Goal: Transaction & Acquisition: Purchase product/service

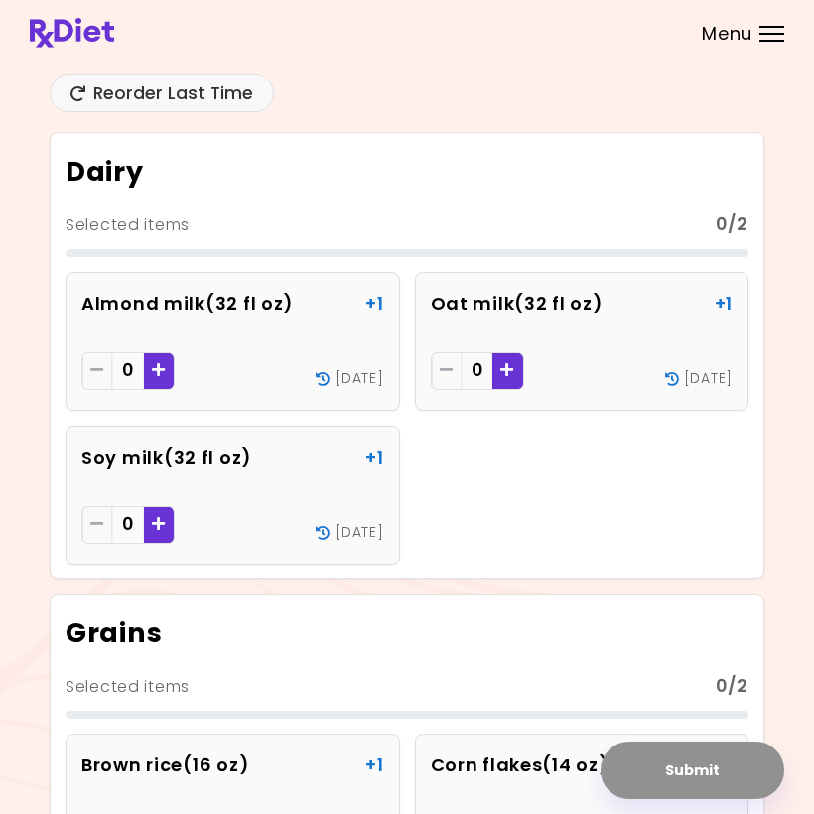
click at [775, 40] on div at bounding box center [771, 41] width 25 height 2
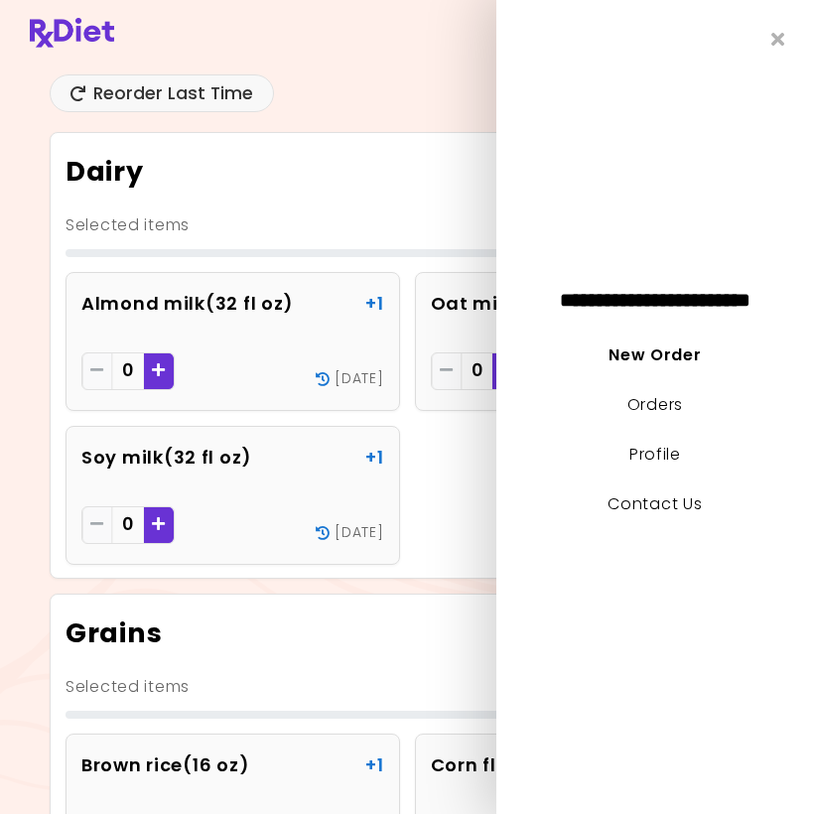
click at [680, 452] on link "Profile" at bounding box center [655, 454] width 52 height 23
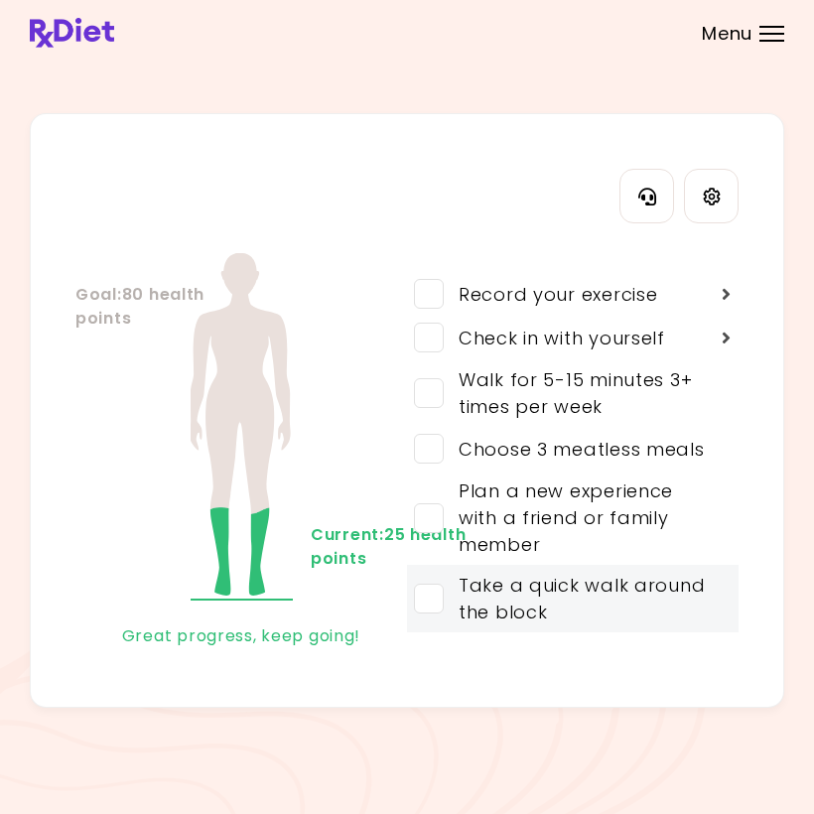
click at [690, 589] on div "Take a quick walk around the block" at bounding box center [579, 599] width 270 height 54
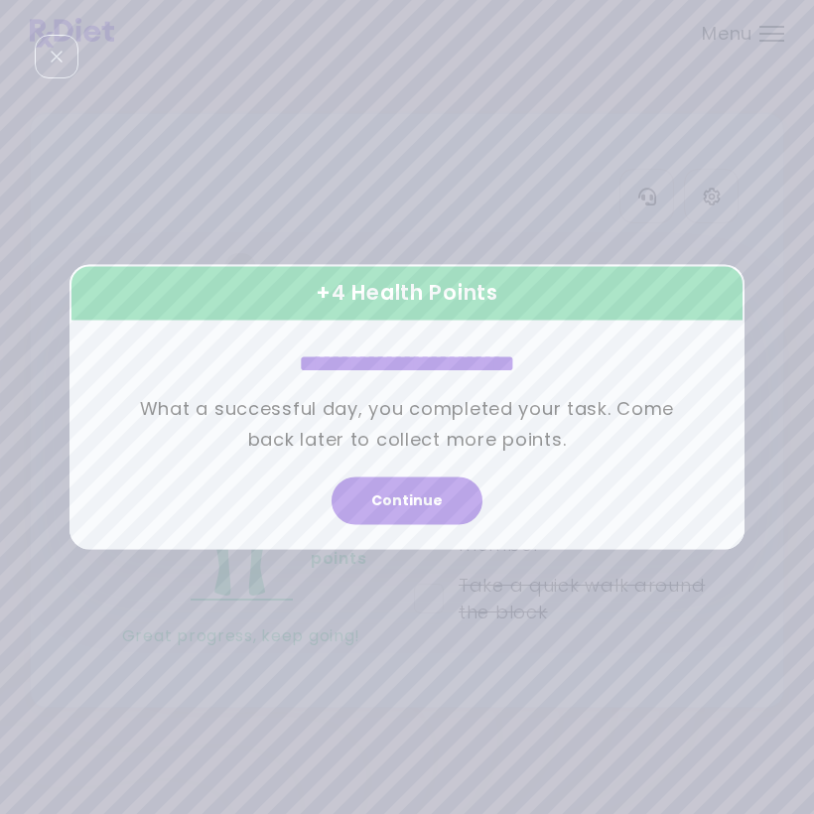
click at [431, 496] on button "Continue" at bounding box center [407, 501] width 151 height 48
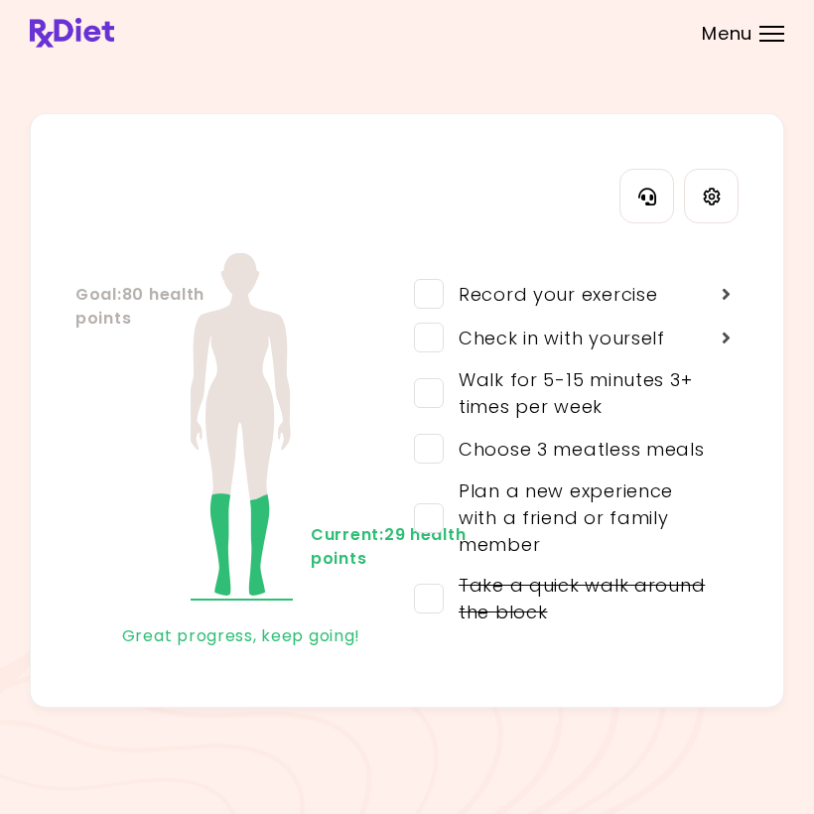
click at [691, 444] on div "Choose 3 meatless meals" at bounding box center [574, 449] width 261 height 27
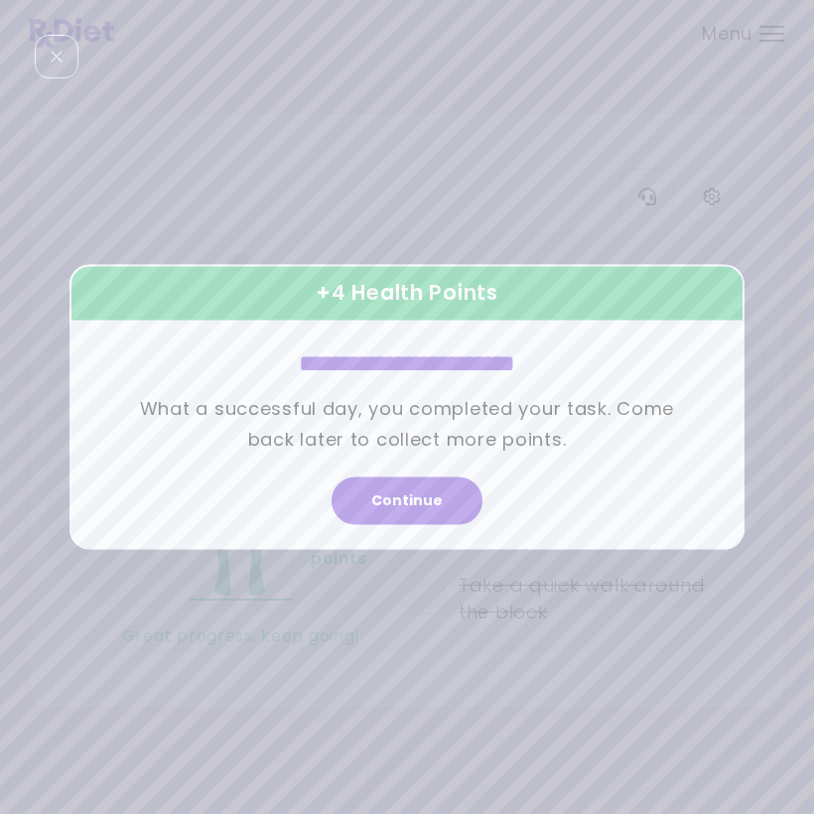
click at [429, 501] on button "Continue" at bounding box center [407, 501] width 151 height 48
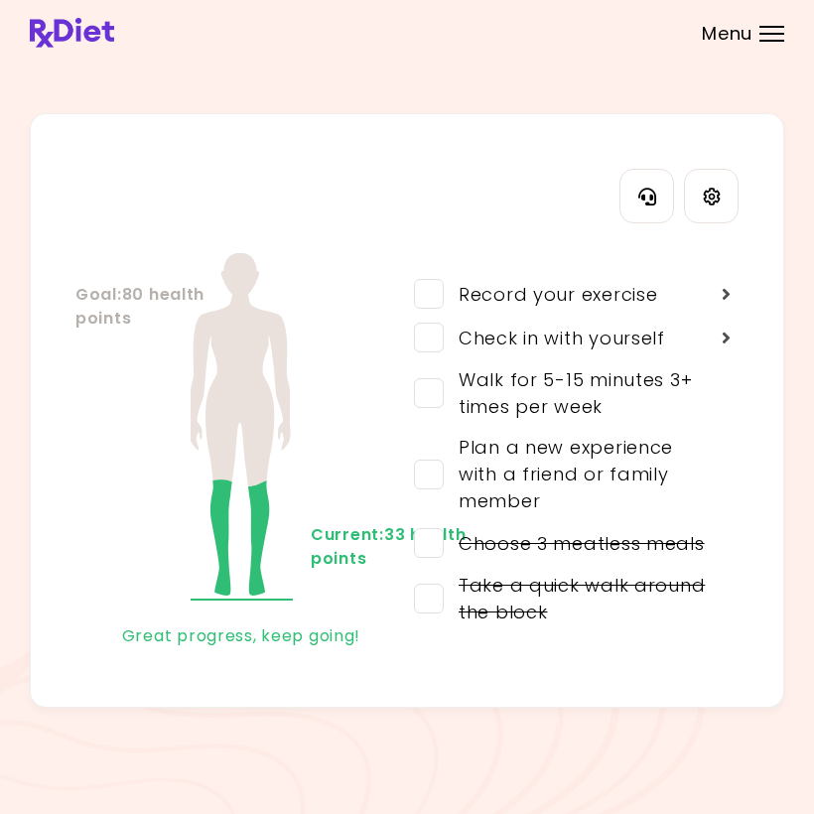
click at [665, 388] on div "Walk for 5-15 minutes 3+ times per week" at bounding box center [579, 393] width 270 height 54
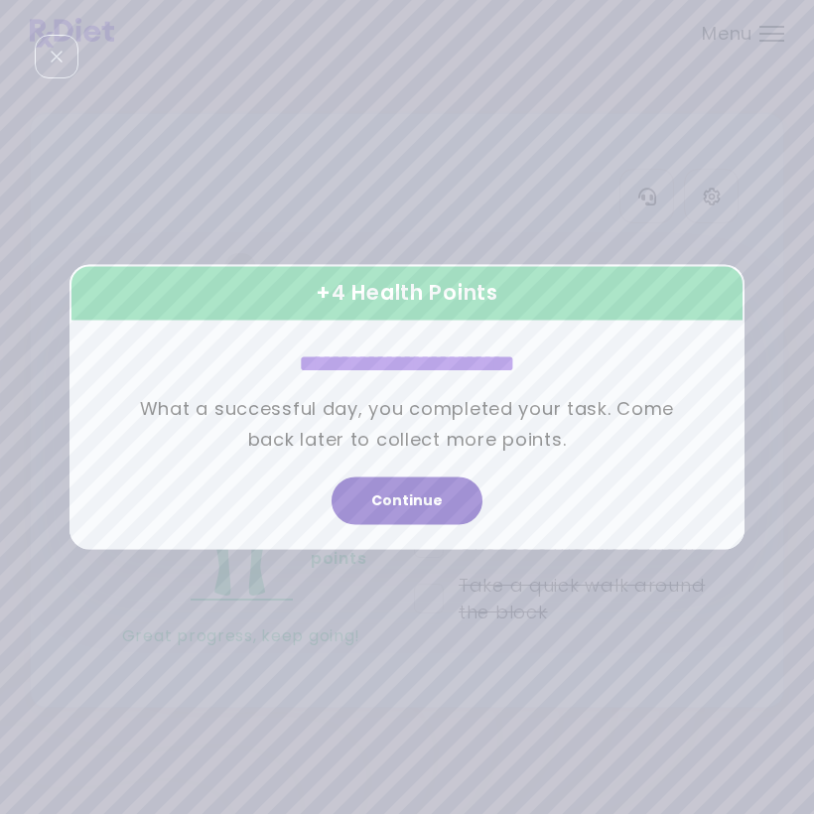
click at [441, 498] on button "Continue" at bounding box center [407, 501] width 151 height 48
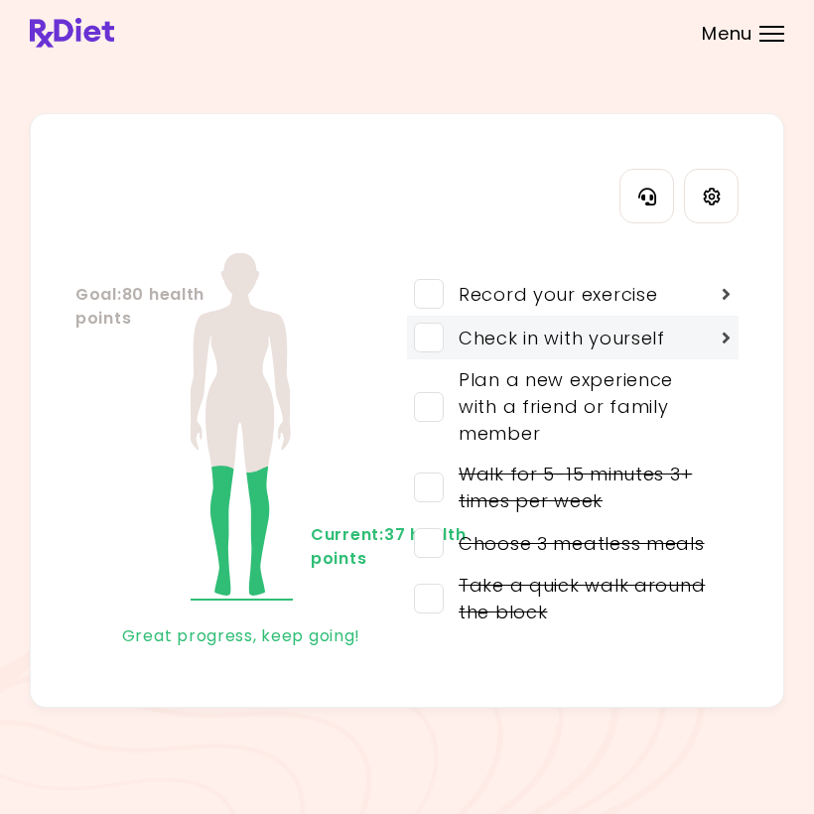
click at [665, 338] on div "Check in with yourself" at bounding box center [554, 338] width 221 height 27
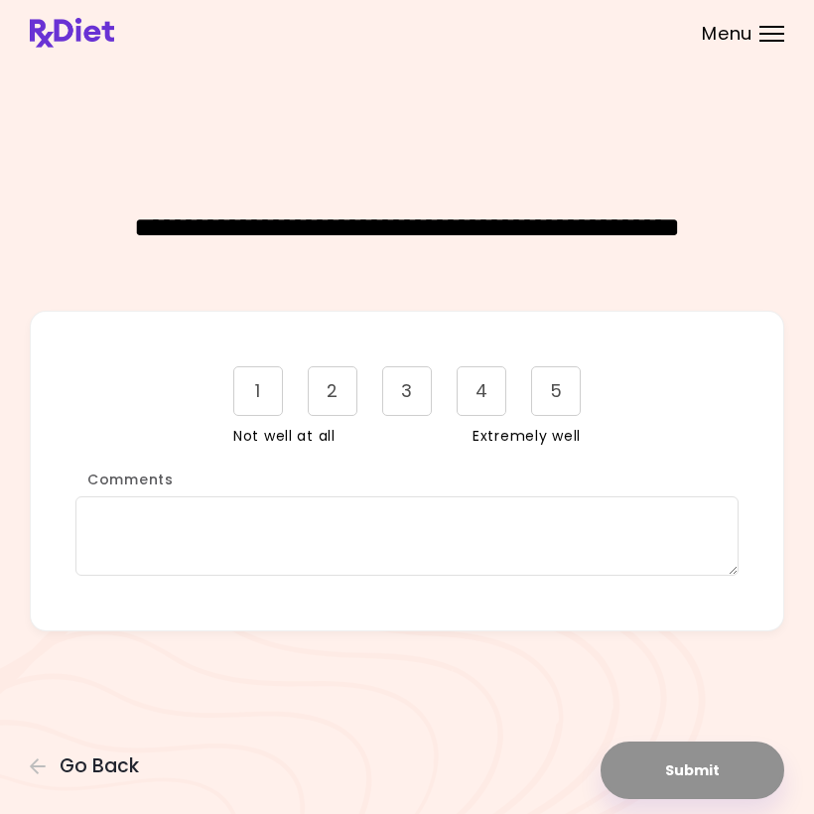
click at [566, 397] on div "5" at bounding box center [556, 391] width 50 height 50
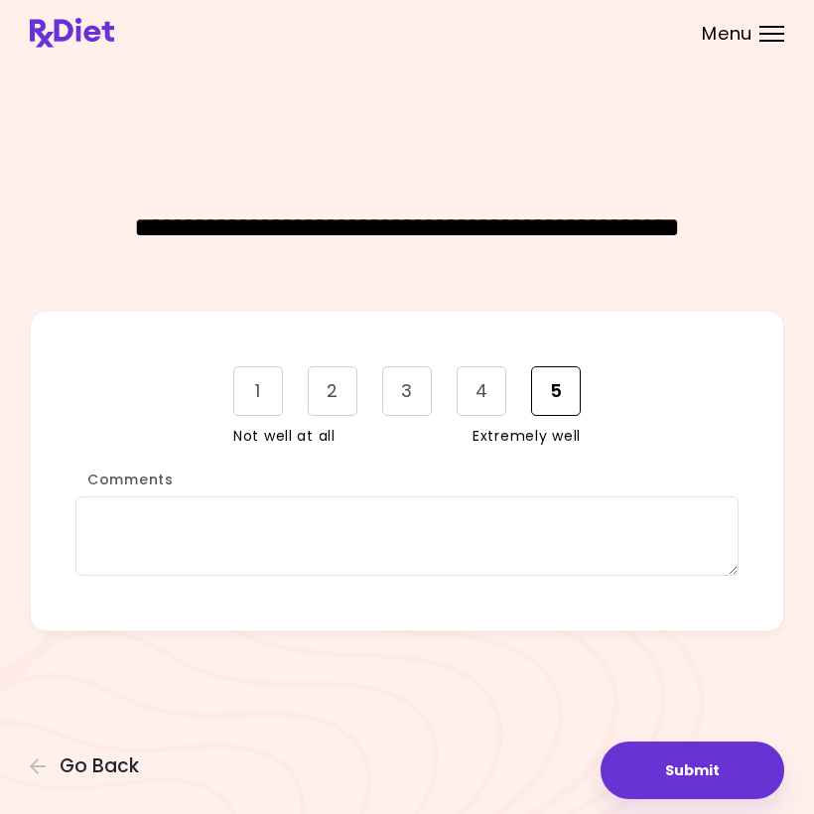
click at [714, 772] on button "Submit" at bounding box center [693, 771] width 184 height 58
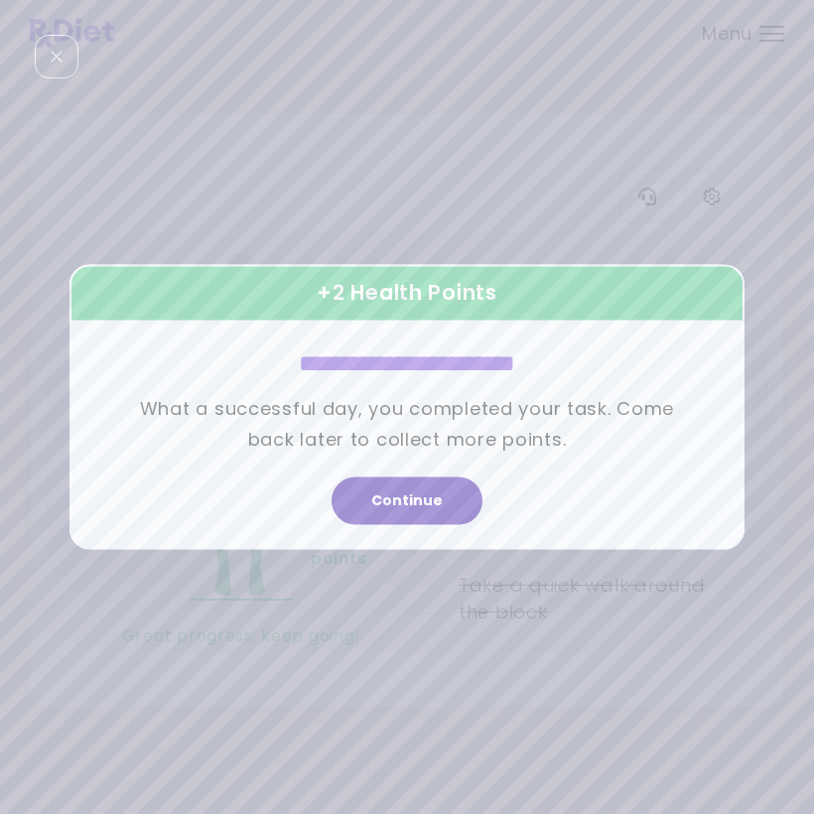
click at [427, 497] on button "Continue" at bounding box center [407, 501] width 151 height 48
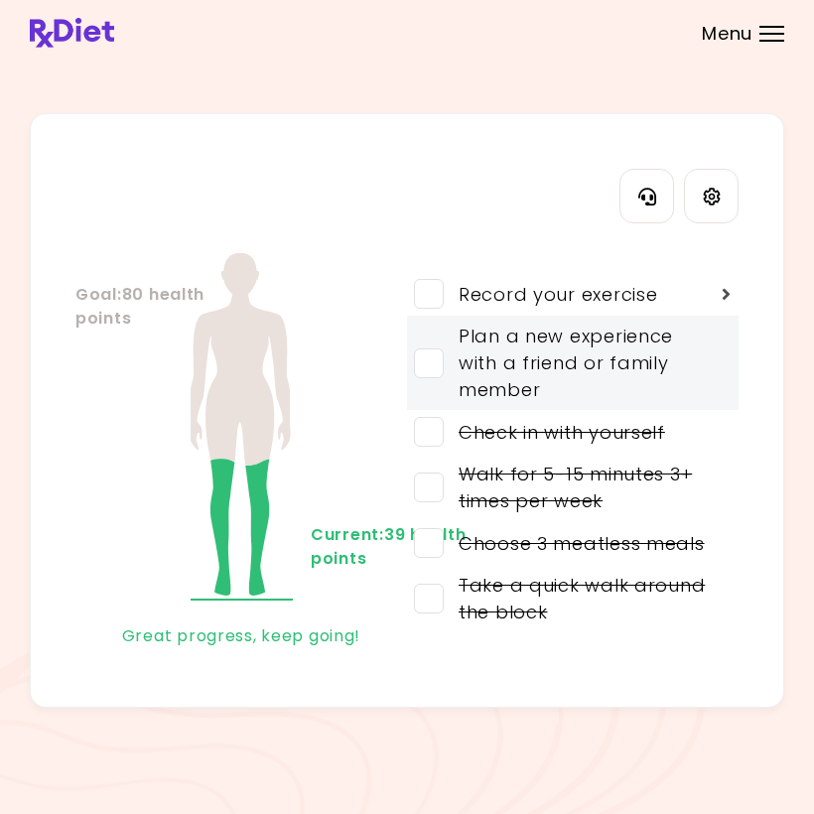
click at [443, 360] on span at bounding box center [429, 363] width 30 height 30
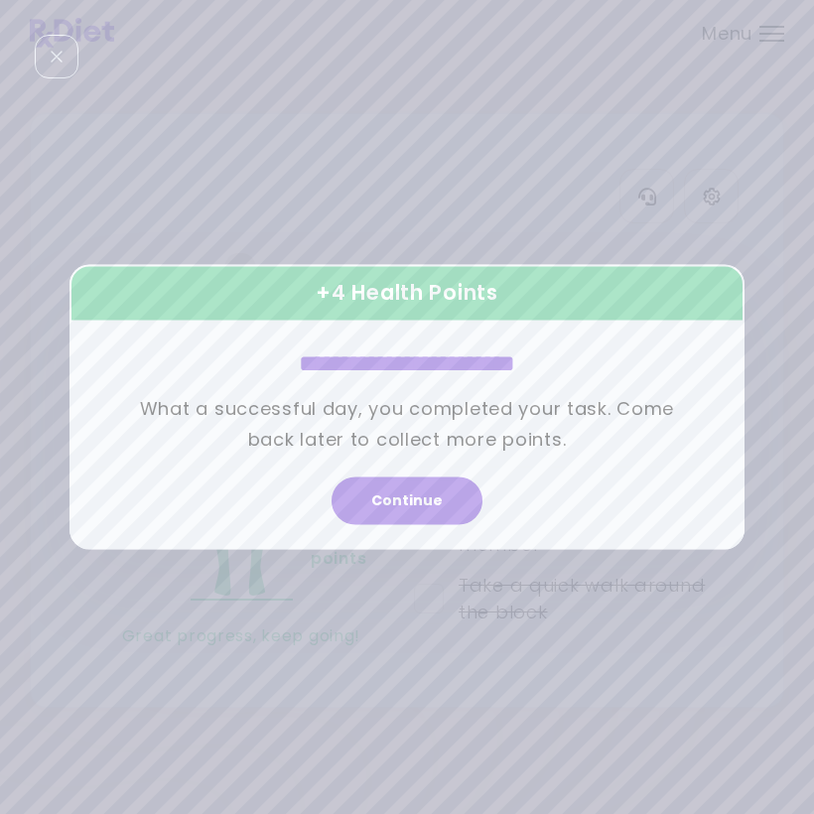
click at [449, 491] on button "Continue" at bounding box center [407, 501] width 151 height 48
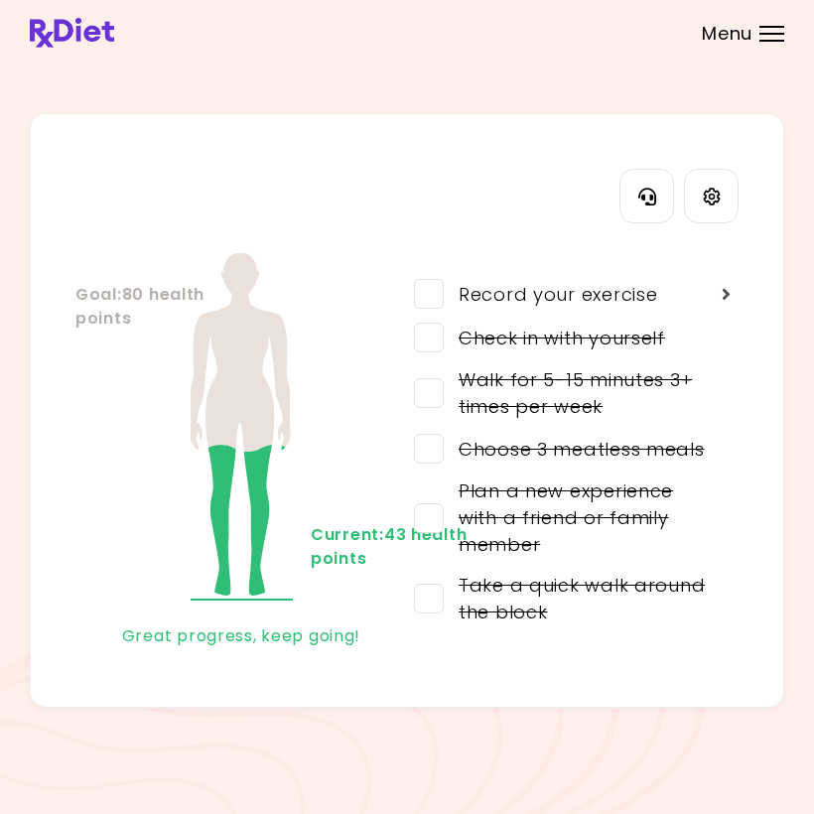
click at [773, 36] on div "Menu" at bounding box center [771, 34] width 25 height 16
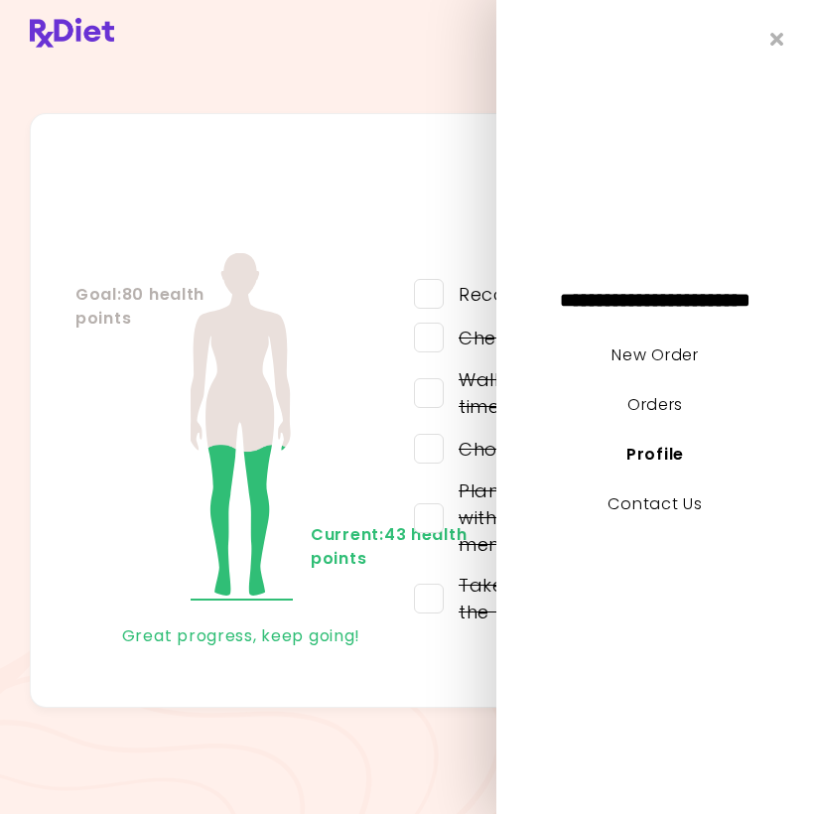
click at [690, 349] on link "New Order" at bounding box center [654, 354] width 86 height 23
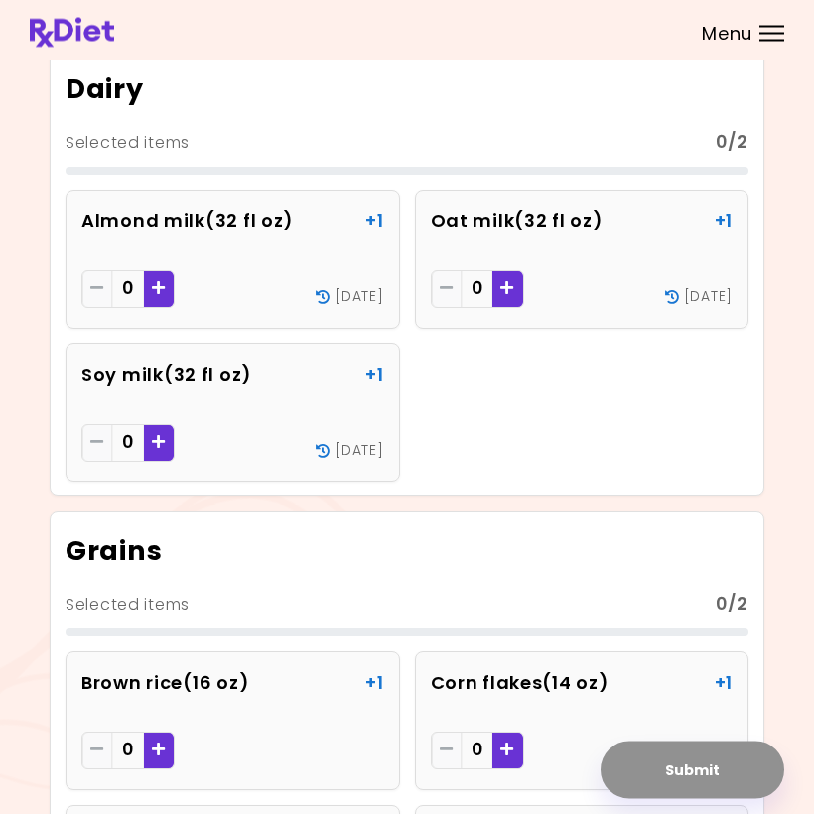
scroll to position [82, 0]
click at [102, 287] on icon "Remove - Almond milk" at bounding box center [97, 287] width 14 height 15
click at [161, 288] on icon "Add - Almond milk" at bounding box center [159, 287] width 14 height 15
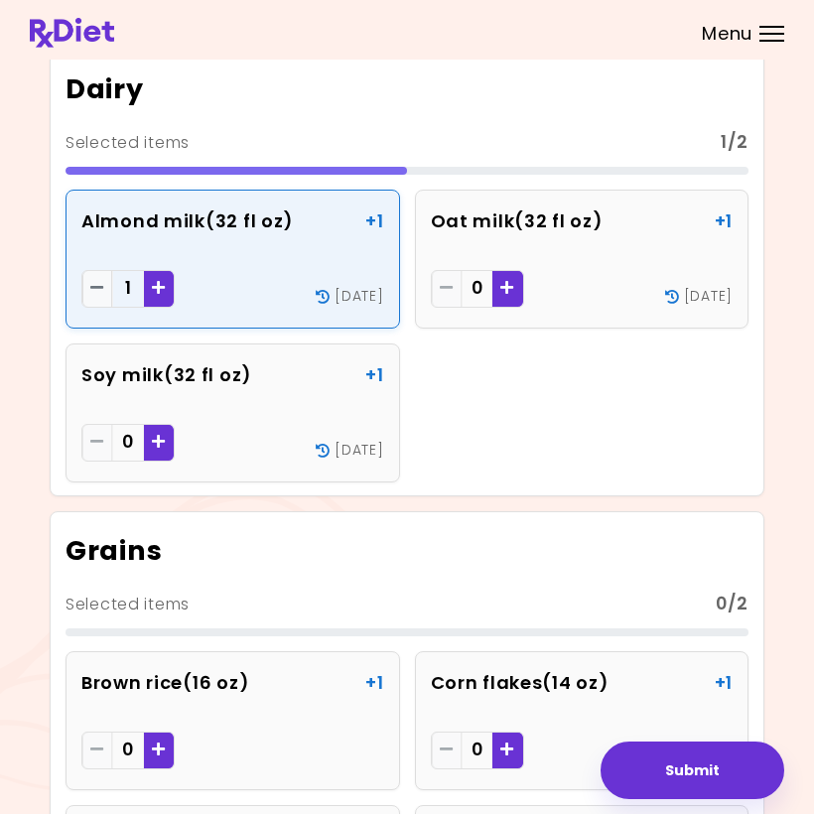
click at [516, 286] on div "Add - Oat milk" at bounding box center [507, 289] width 30 height 38
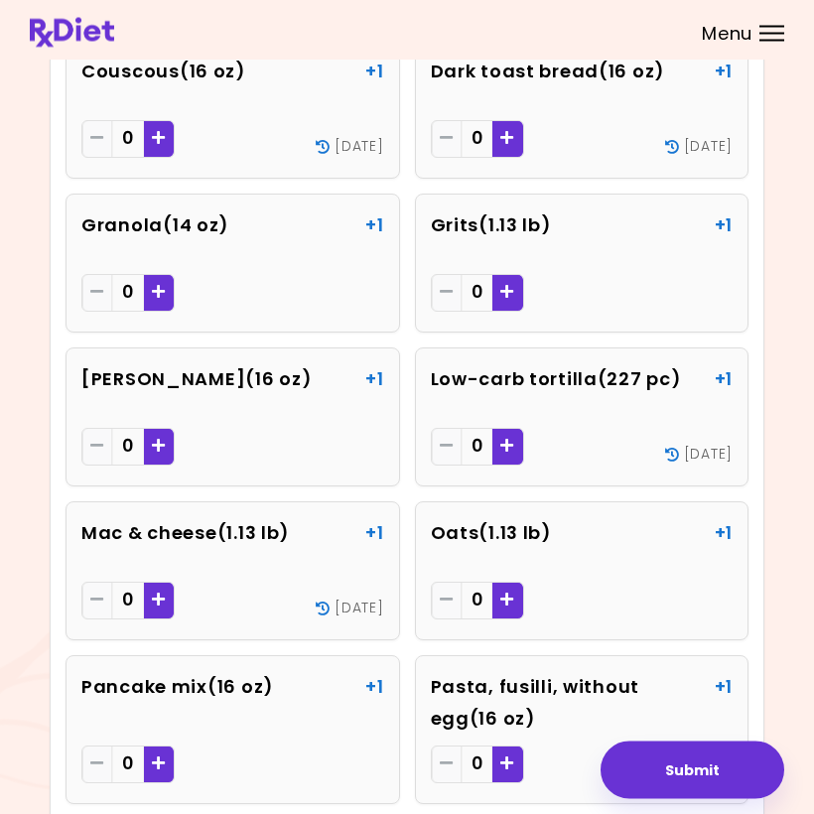
scroll to position [849, 0]
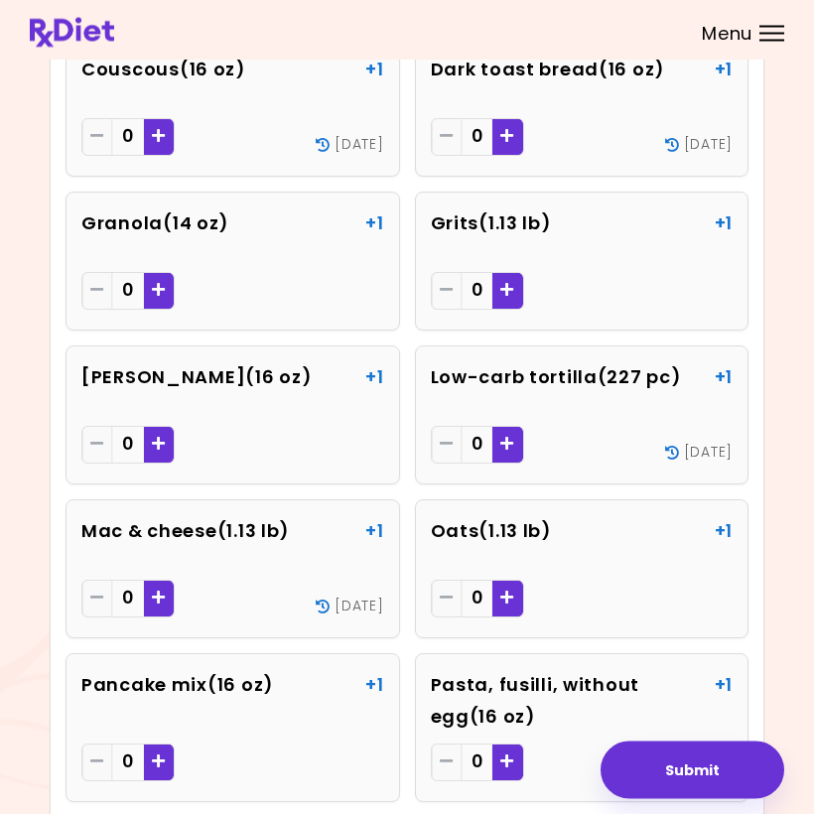
click at [171, 584] on div "Add - Mac & cheese" at bounding box center [159, 600] width 30 height 38
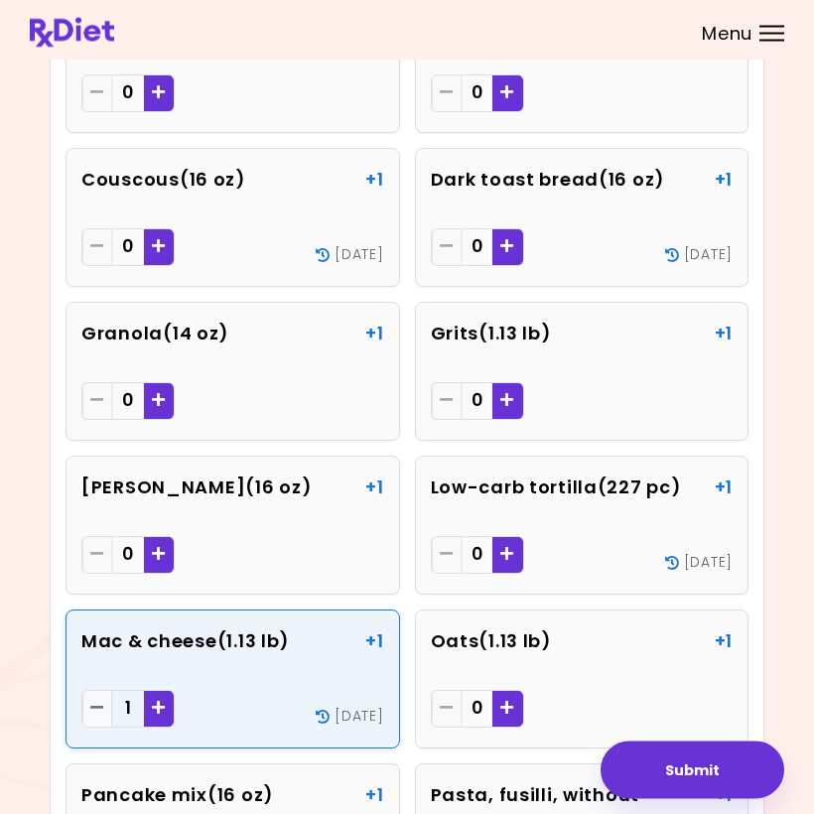
scroll to position [738, 0]
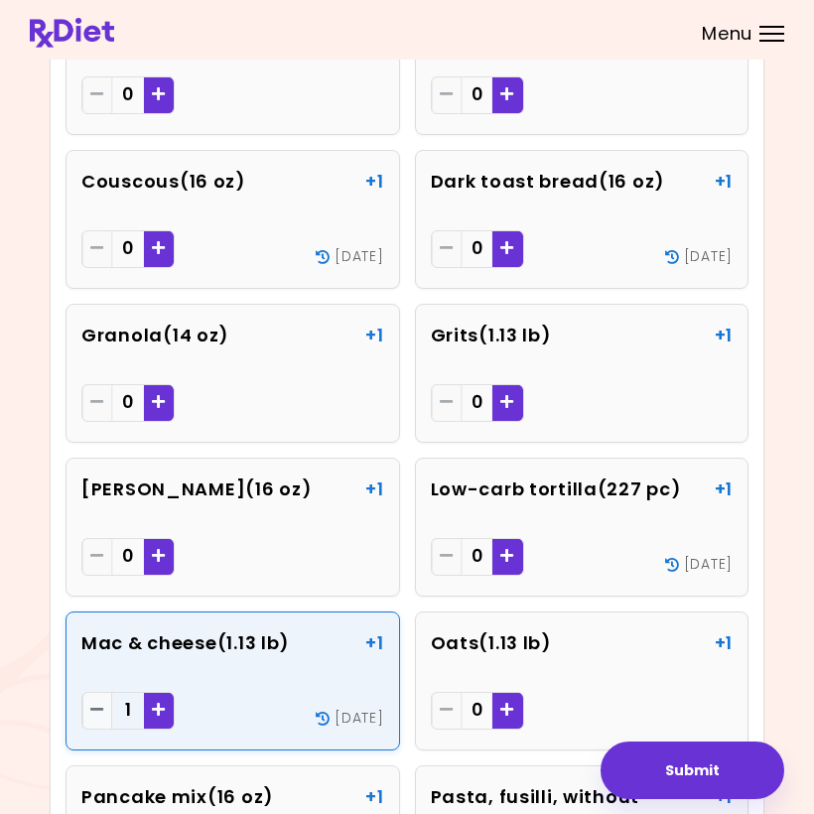
click at [514, 242] on icon "Add - Dark toast bread" at bounding box center [507, 247] width 14 height 15
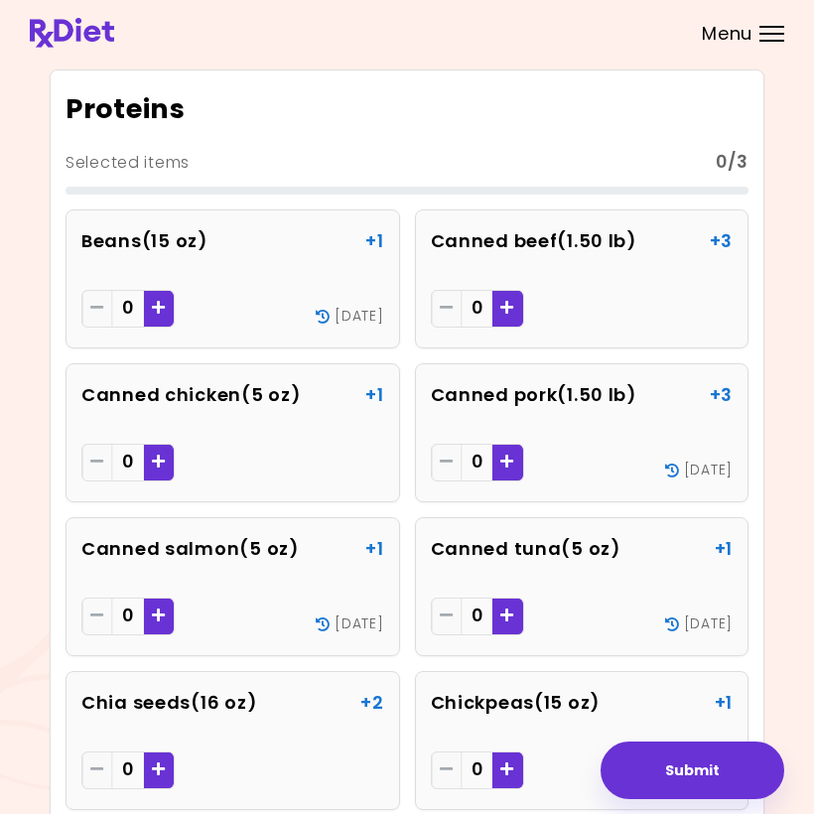
scroll to position [2405, 0]
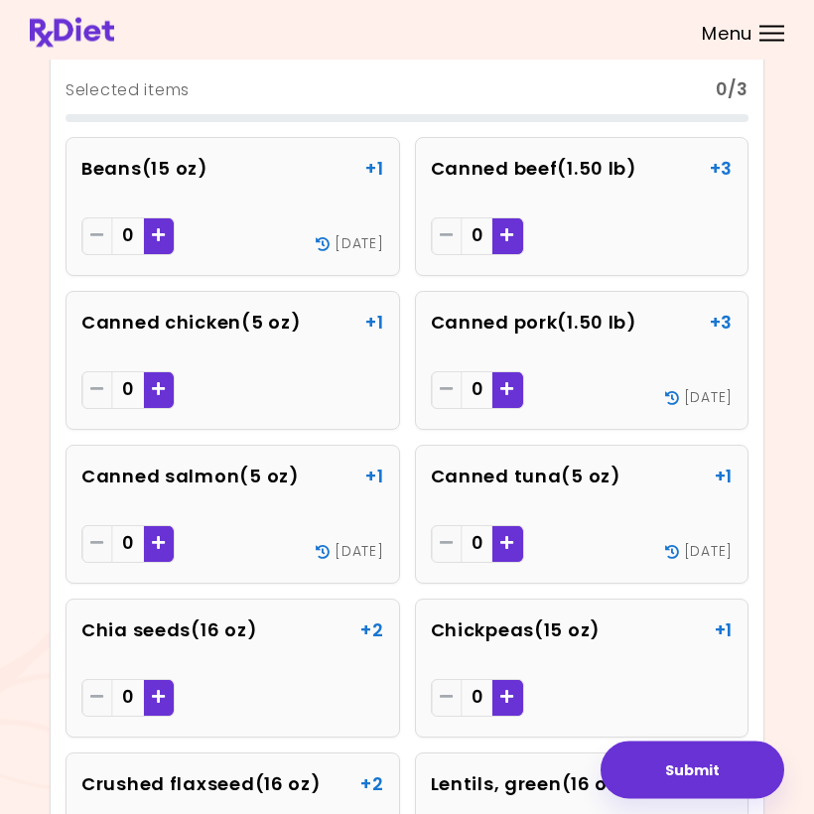
click at [517, 227] on div "Add - Canned beef" at bounding box center [507, 237] width 30 height 38
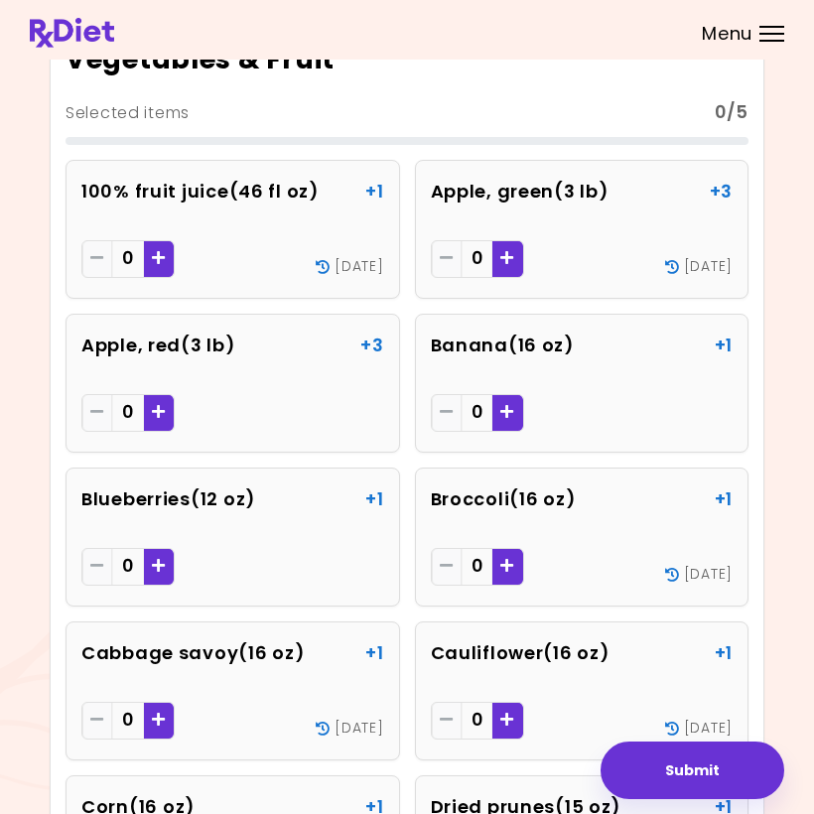
scroll to position [4161, 0]
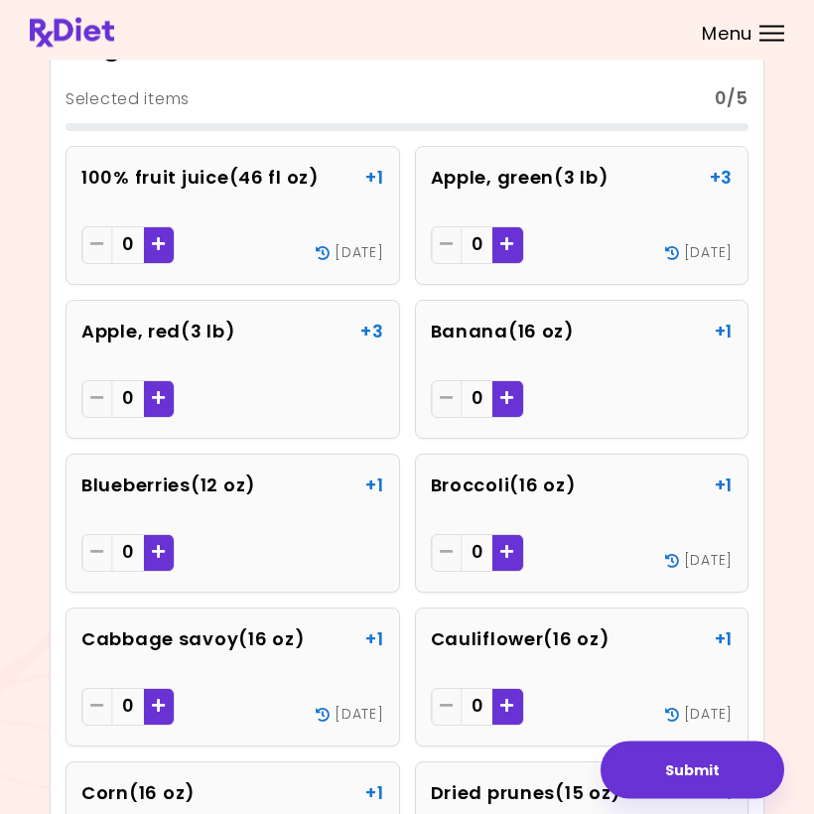
click at [156, 237] on icon "Add - 100% fruit juice" at bounding box center [159, 244] width 14 height 15
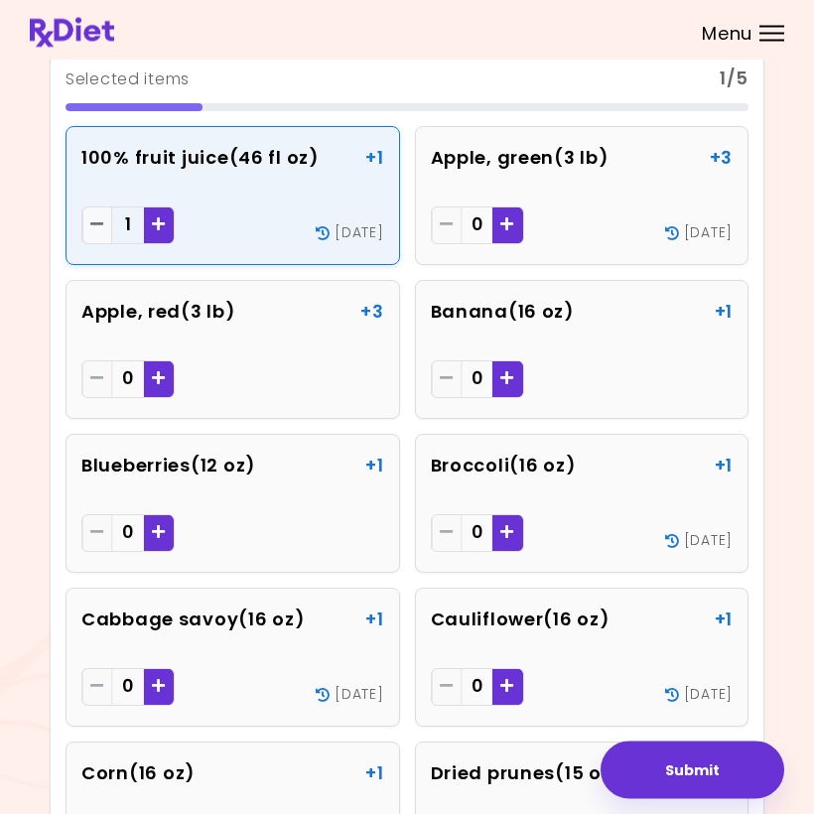
scroll to position [4239, 0]
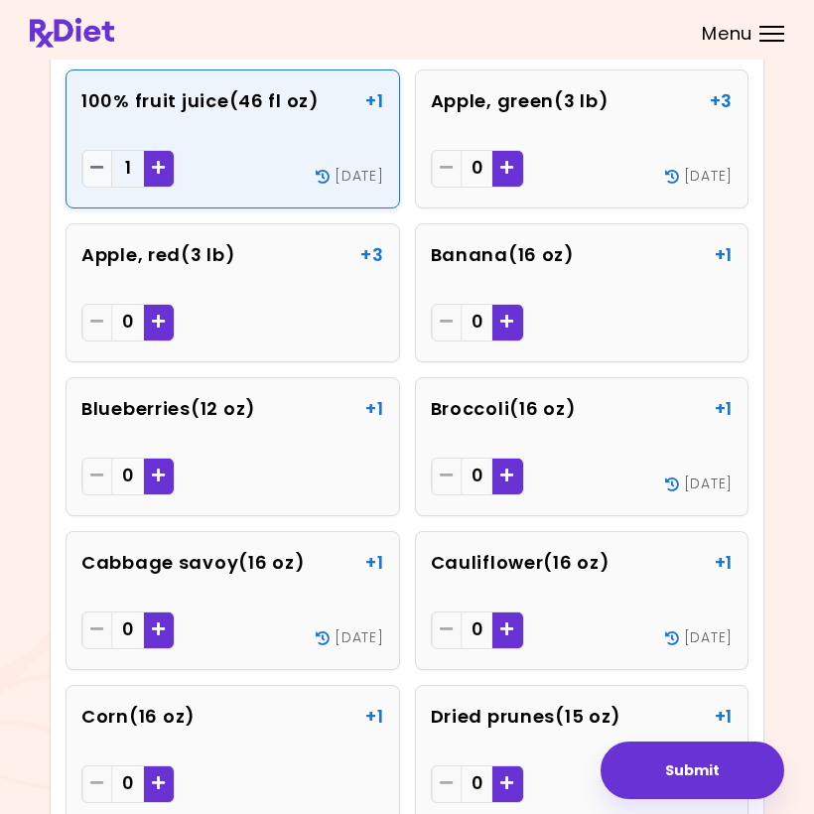
click at [170, 162] on div "Add - 100% fruit juice" at bounding box center [159, 169] width 30 height 38
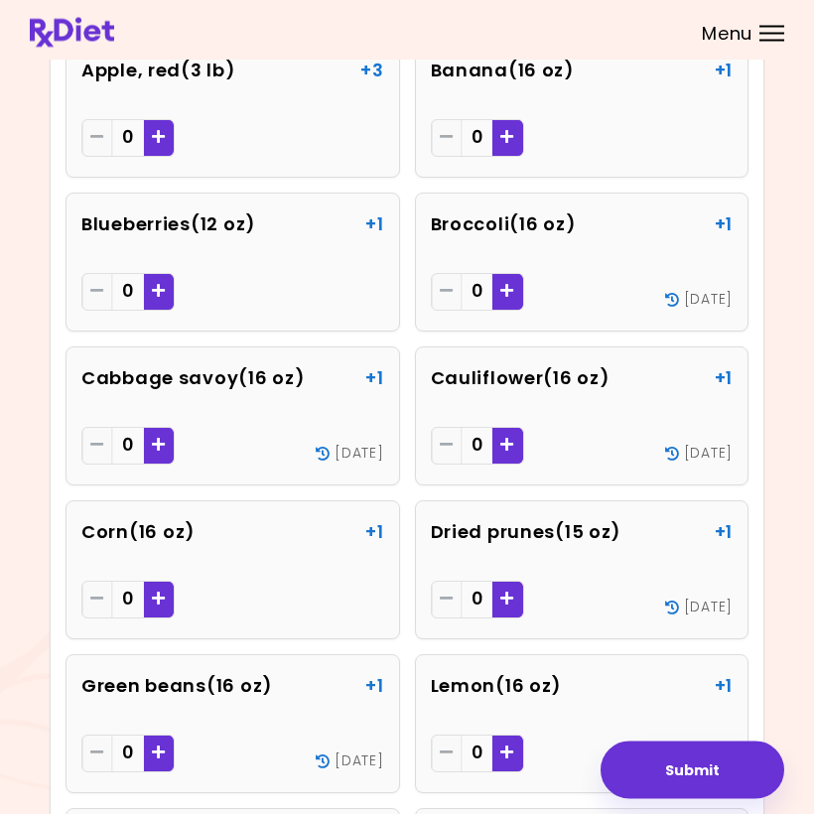
scroll to position [4423, 0]
click at [518, 291] on div "Add - Broccoli" at bounding box center [507, 292] width 30 height 38
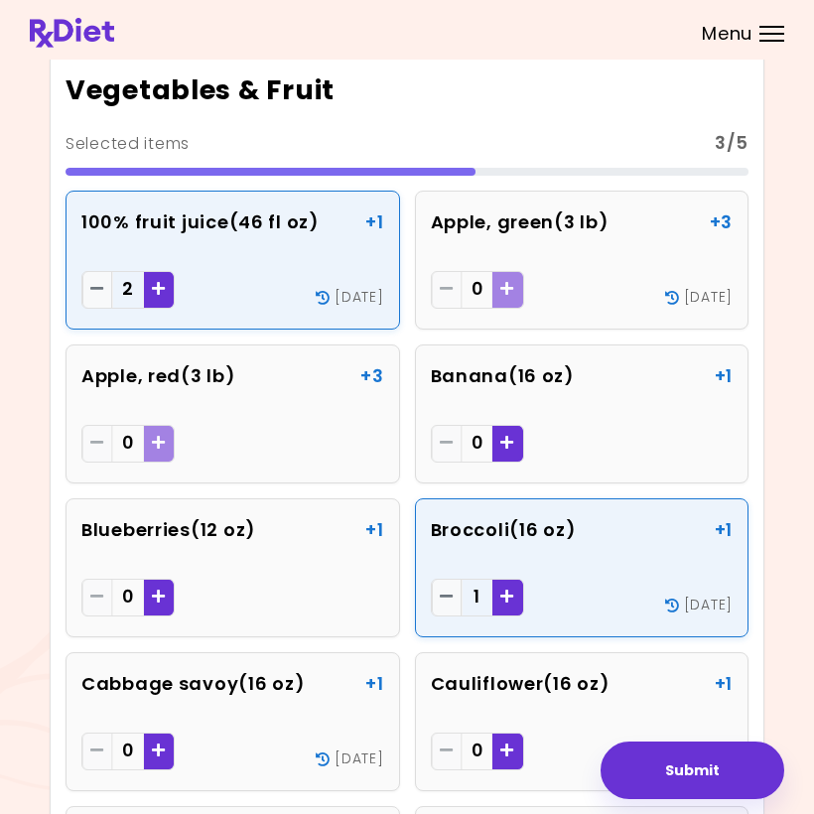
scroll to position [4108, 0]
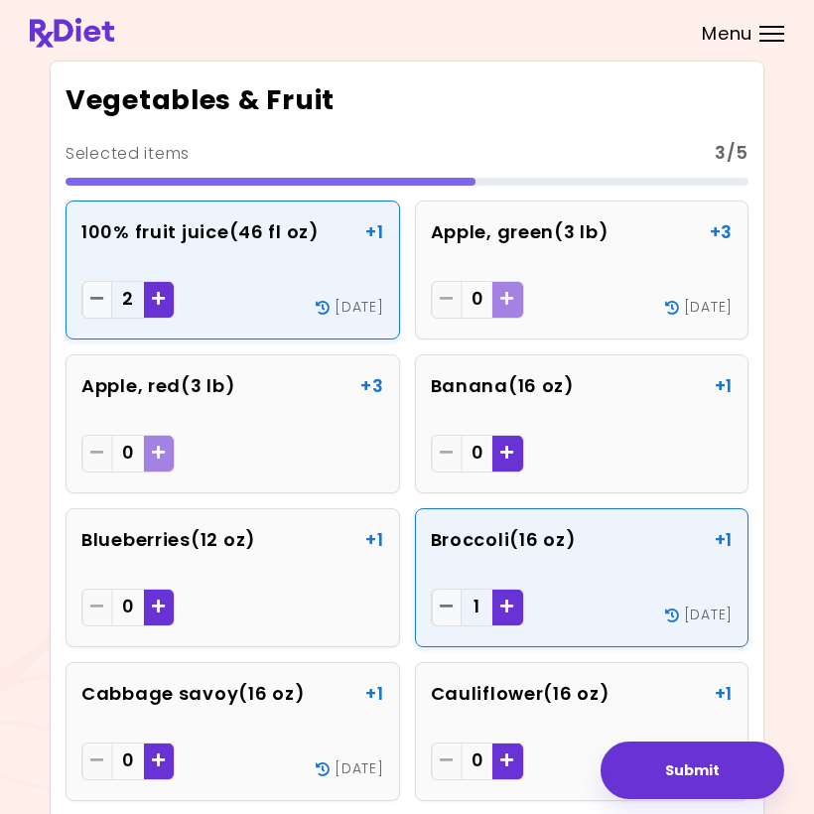
click at [168, 311] on div "Add - 100% fruit juice" at bounding box center [159, 300] width 30 height 38
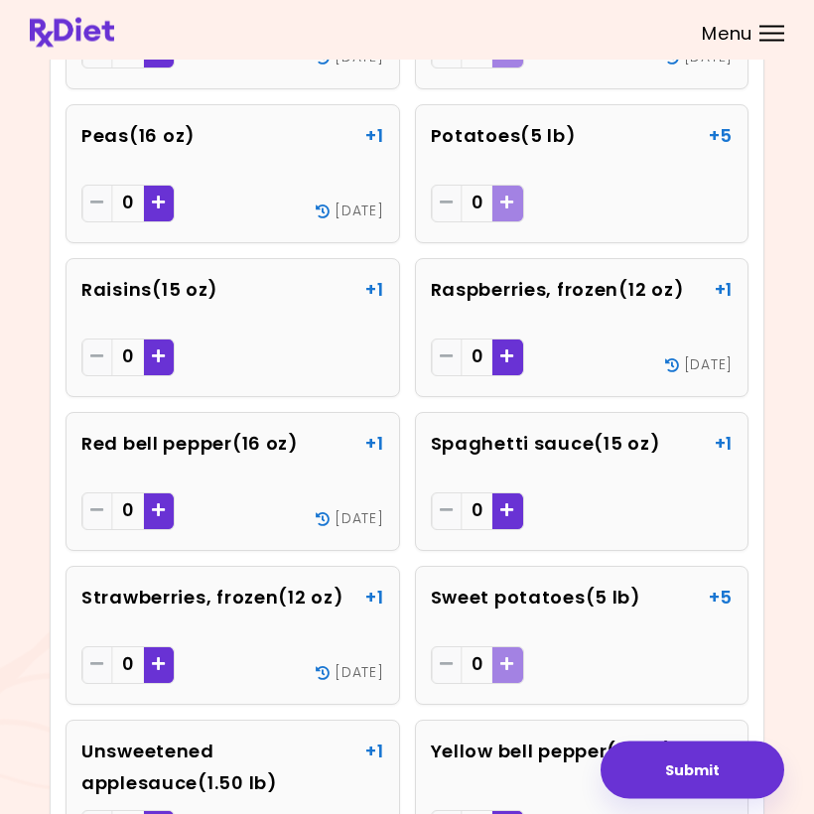
scroll to position [5281, 0]
click at [510, 348] on icon "Add - Raspberries, frozen" at bounding box center [507, 355] width 14 height 15
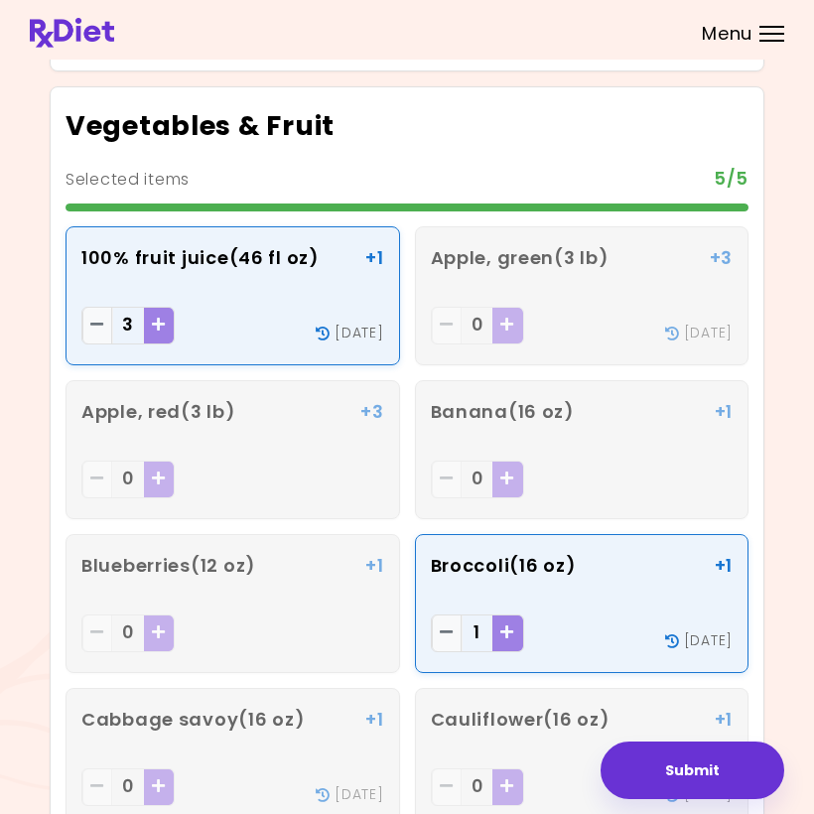
scroll to position [4081, 0]
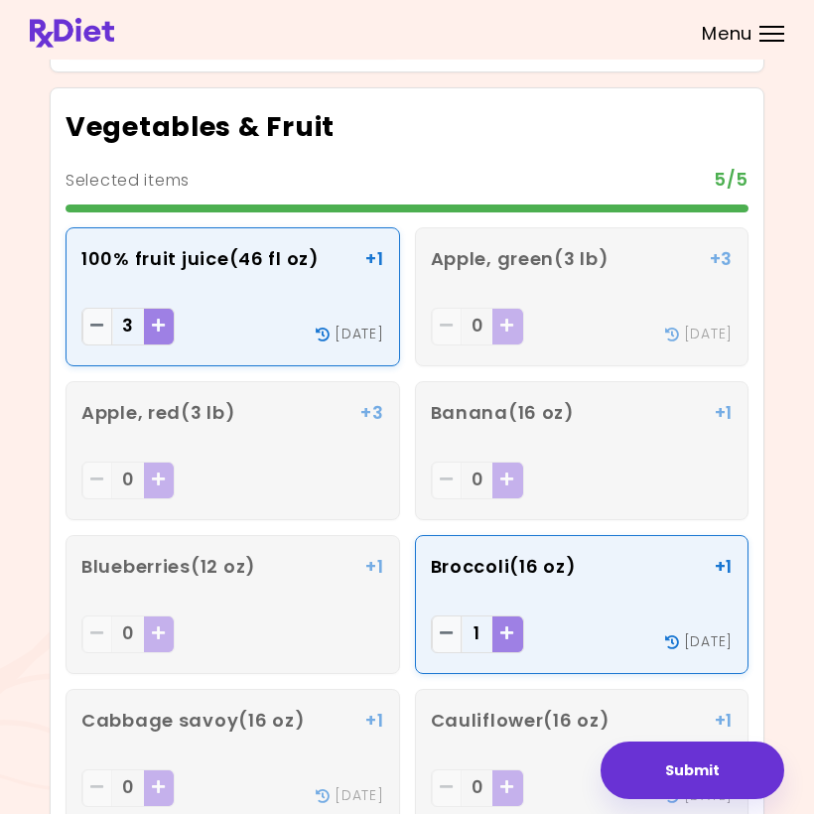
click at [97, 332] on span "Remove - 100% fruit juice" at bounding box center [97, 327] width 14 height 32
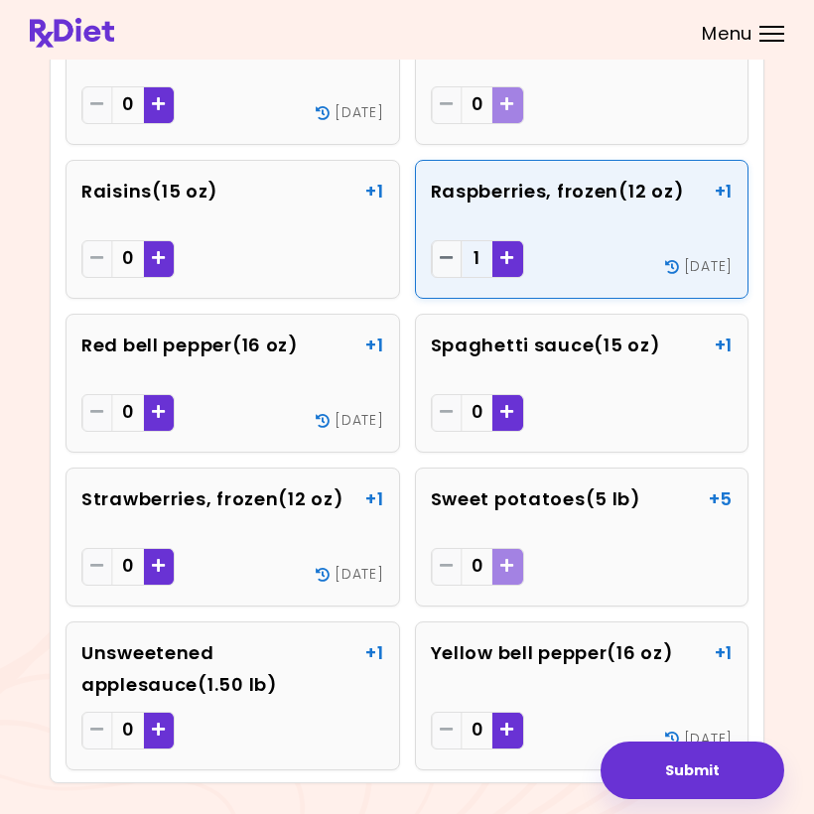
scroll to position [5431, 0]
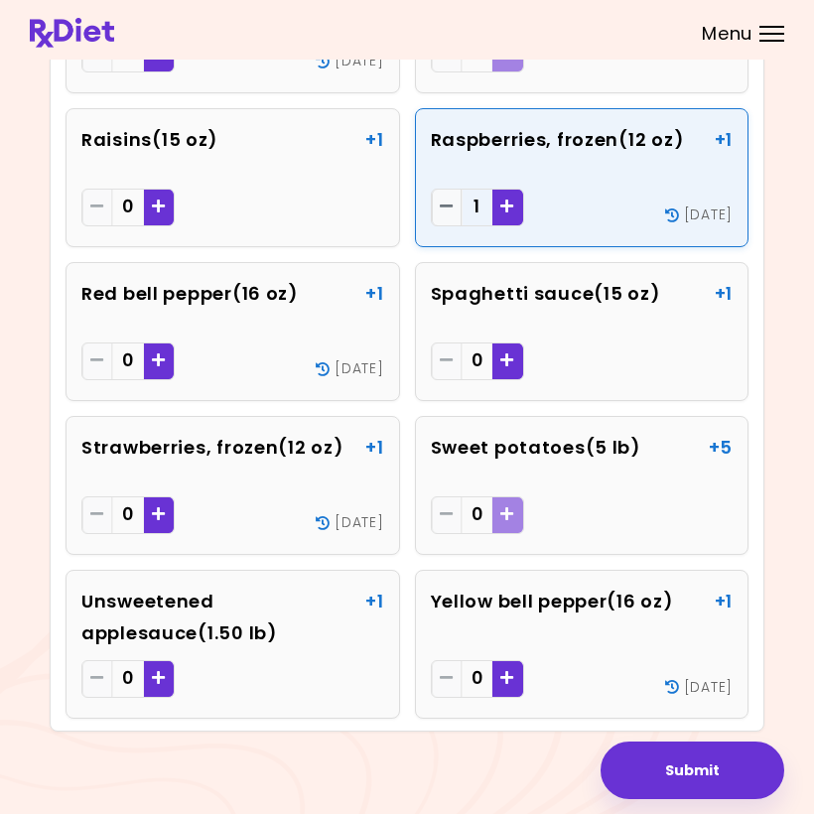
click at [511, 678] on icon "Add - Yellow bell pepper" at bounding box center [507, 677] width 14 height 15
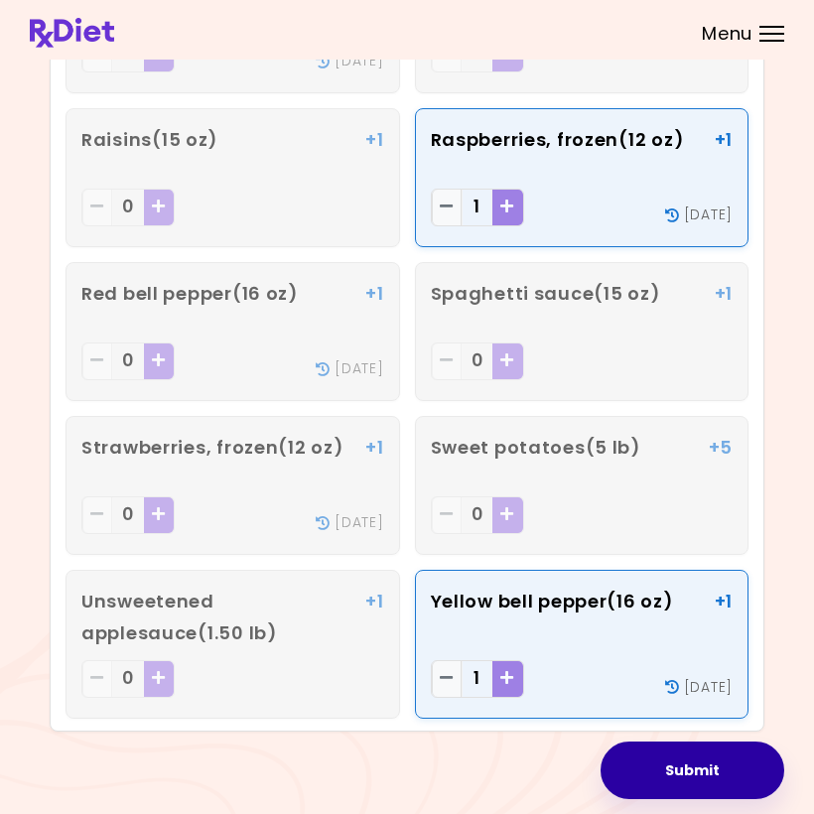
click at [717, 777] on button "Submit" at bounding box center [693, 771] width 184 height 58
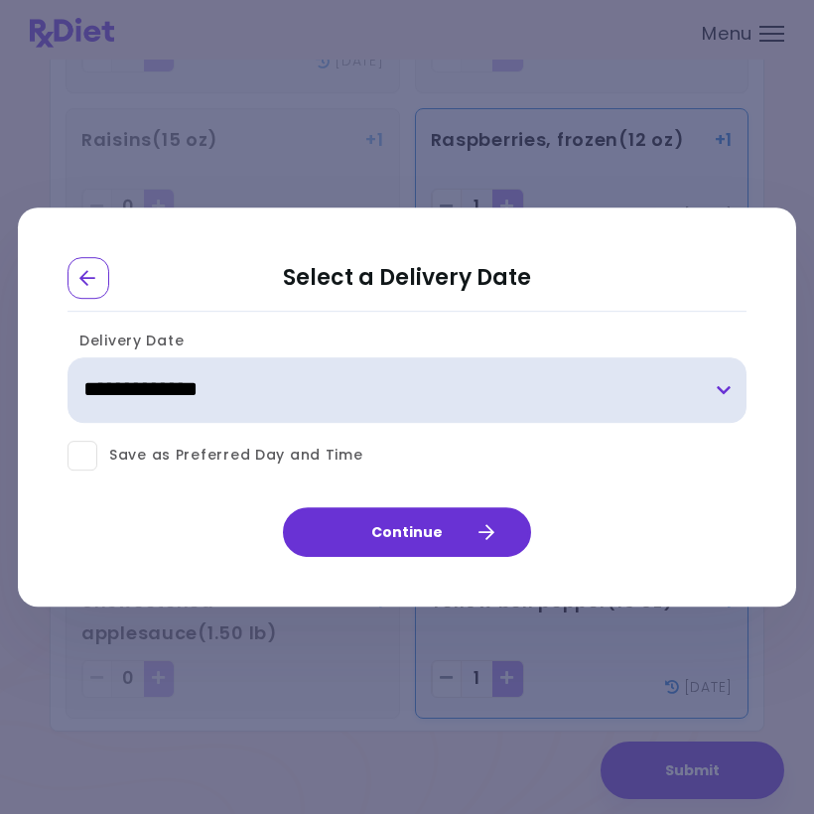
click at [723, 390] on select "**********" at bounding box center [407, 390] width 679 height 66
select select "**********"
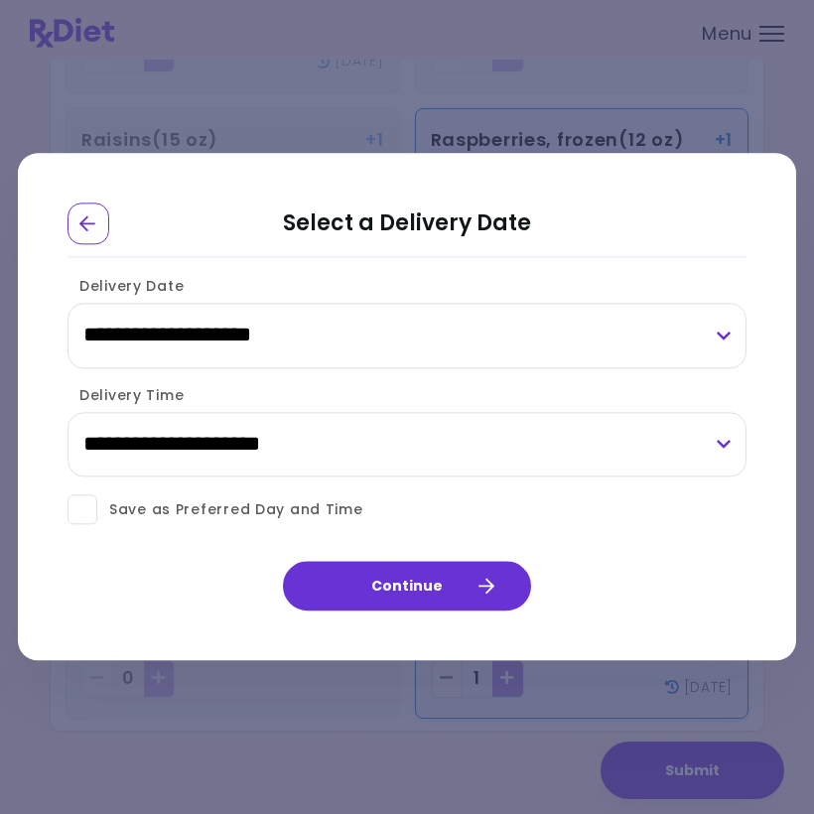
click at [485, 590] on icon "button" at bounding box center [485, 587] width 18 height 18
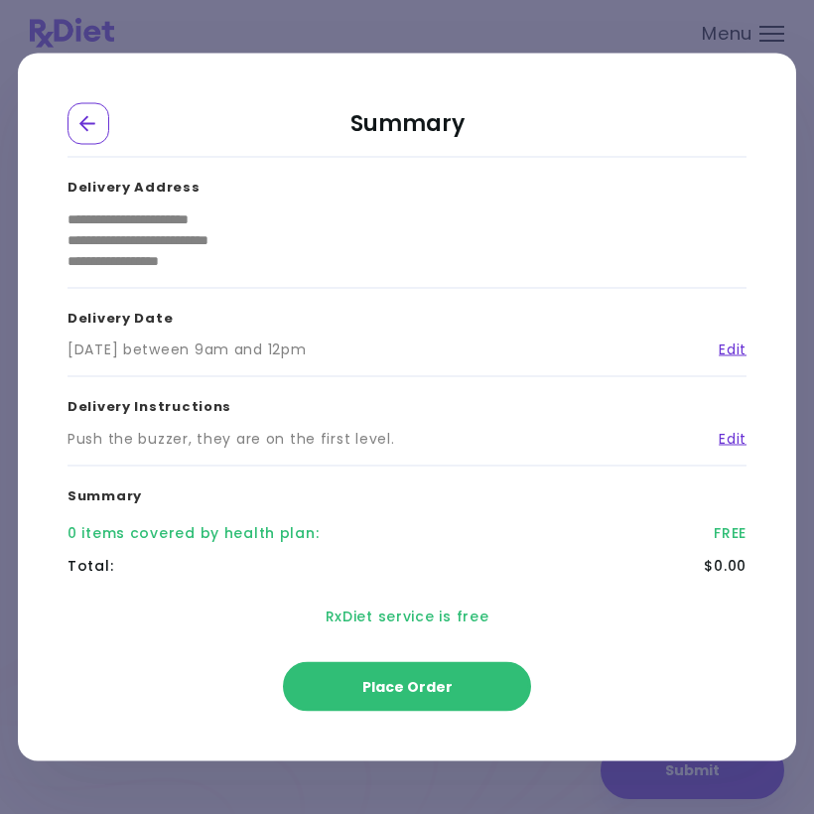
click at [479, 677] on button "Place Order" at bounding box center [407, 687] width 248 height 50
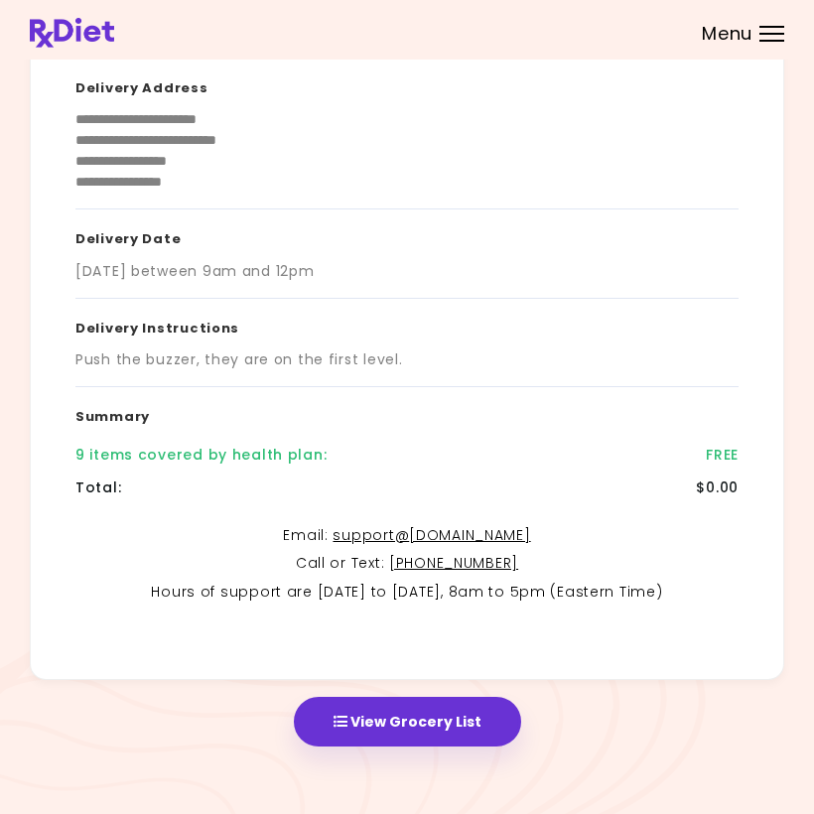
scroll to position [204, 0]
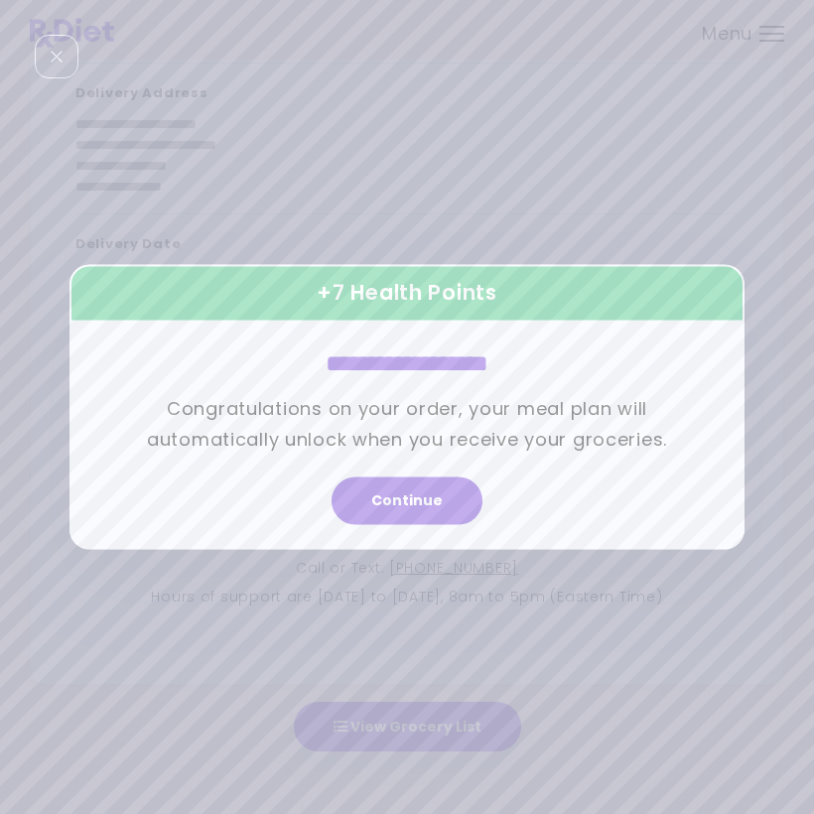
click at [421, 496] on button "Continue" at bounding box center [407, 501] width 151 height 48
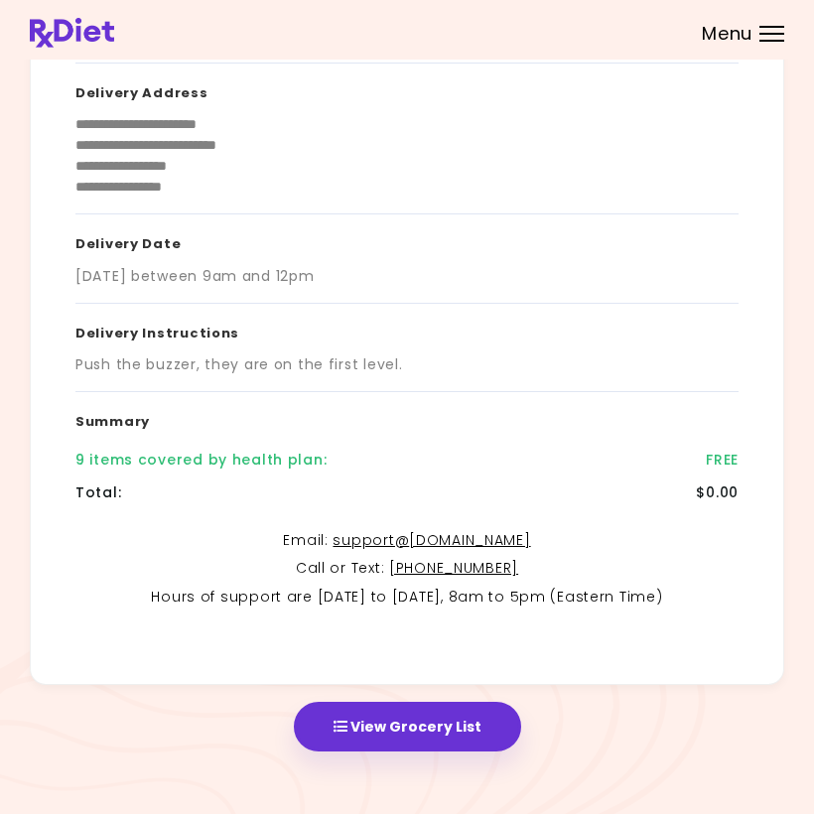
click at [499, 567] on link "[PHONE_NUMBER]" at bounding box center [453, 568] width 129 height 20
